Goal: Transaction & Acquisition: Purchase product/service

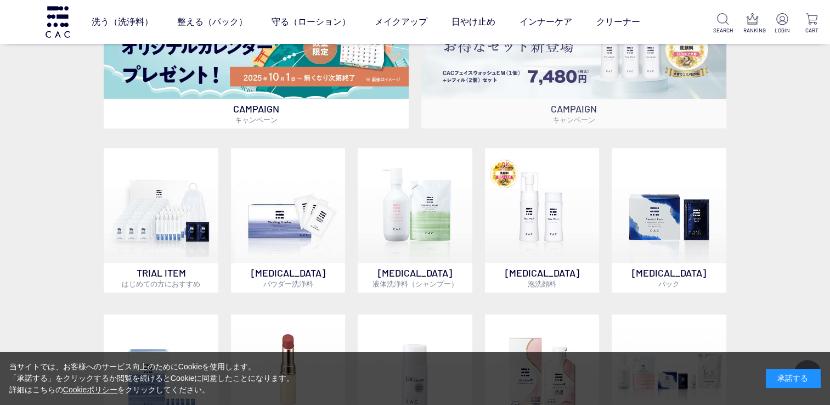
scroll to position [604, 0]
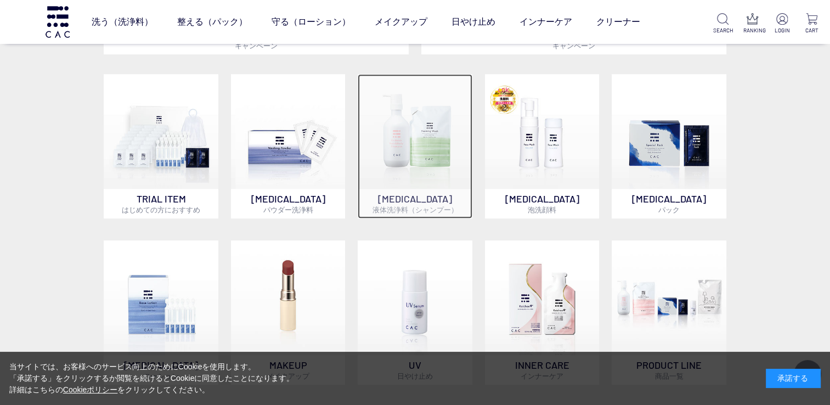
click at [440, 146] on img at bounding box center [415, 131] width 115 height 115
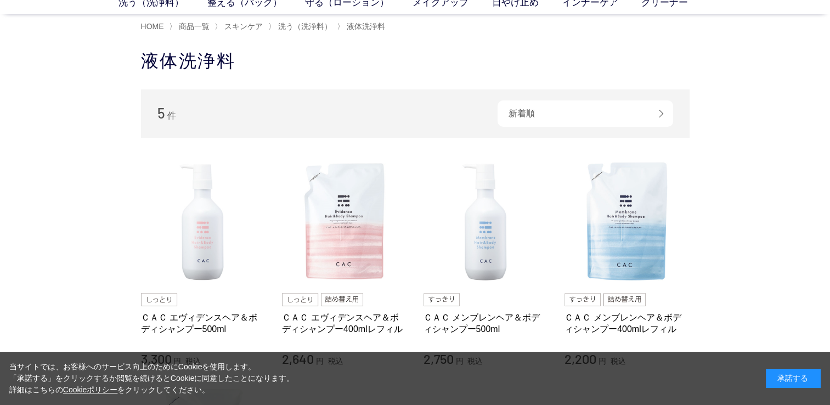
scroll to position [110, 0]
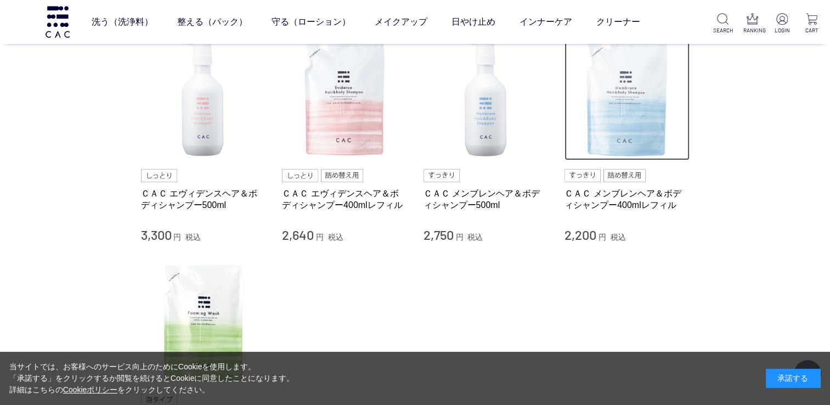
click at [614, 138] on img at bounding box center [627, 98] width 125 height 125
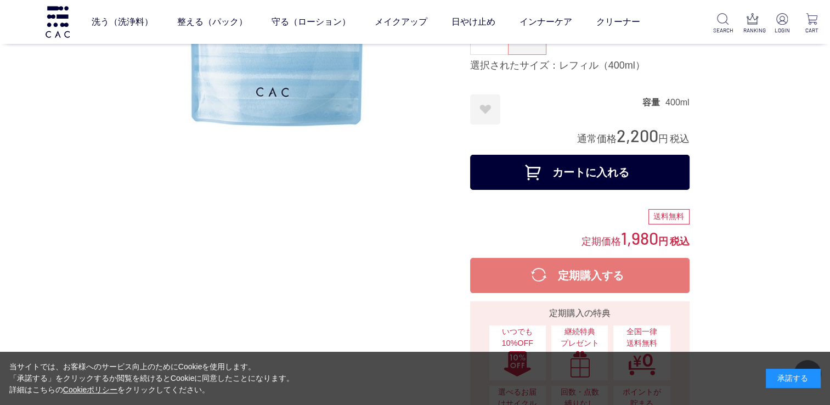
scroll to position [181, 0]
